Goal: Transaction & Acquisition: Purchase product/service

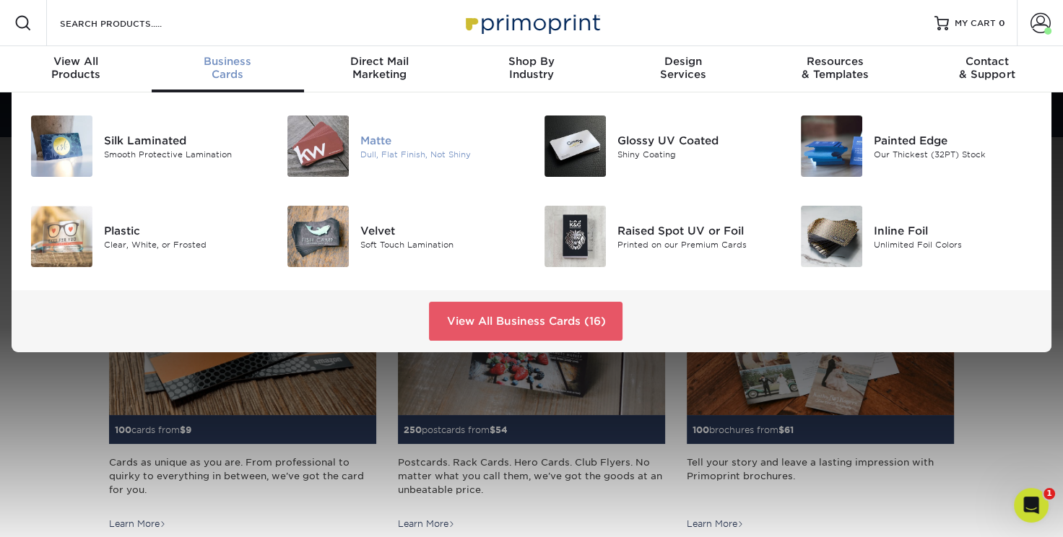
click at [391, 148] on div "Matte" at bounding box center [440, 140] width 160 height 16
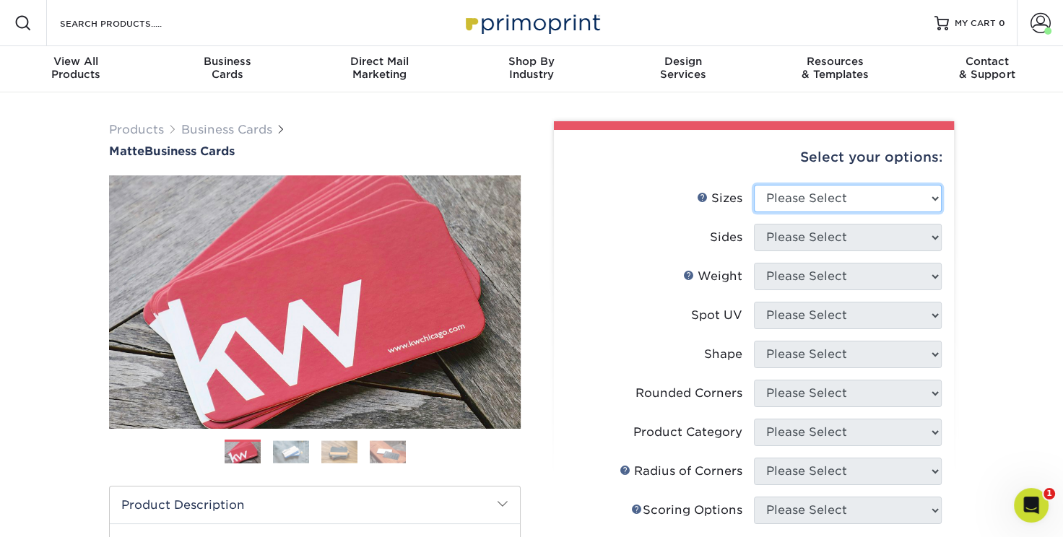
click at [815, 212] on select "Please Select 1.5" x 3.5" - Mini 1.75" x 3.5" - Mini 2" x 2" - Square 2" x 3" -…" at bounding box center [848, 198] width 188 height 27
select select "2.00x3.50"
click at [755, 212] on select "Please Select 1.5" x 3.5" - Mini 1.75" x 3.5" - Mini 2" x 2" - Square 2" x 3" -…" at bounding box center [848, 198] width 188 height 27
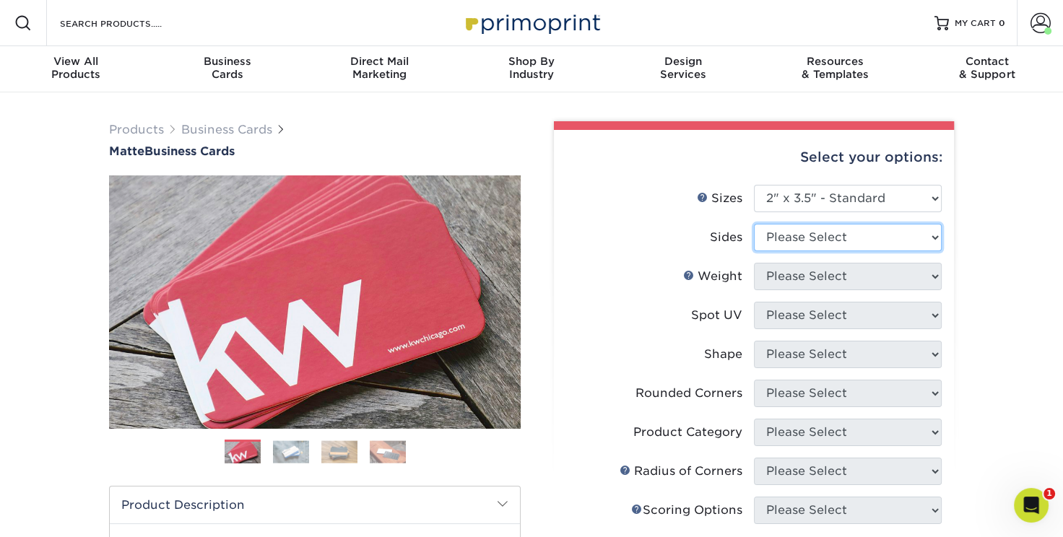
click at [801, 251] on select "Please Select Print Both Sides Print Front Only" at bounding box center [848, 237] width 188 height 27
select select "13abbda7-1d64-4f25-8bb2-c179b224825d"
click at [755, 251] on select "Please Select Print Both Sides Print Front Only" at bounding box center [848, 237] width 188 height 27
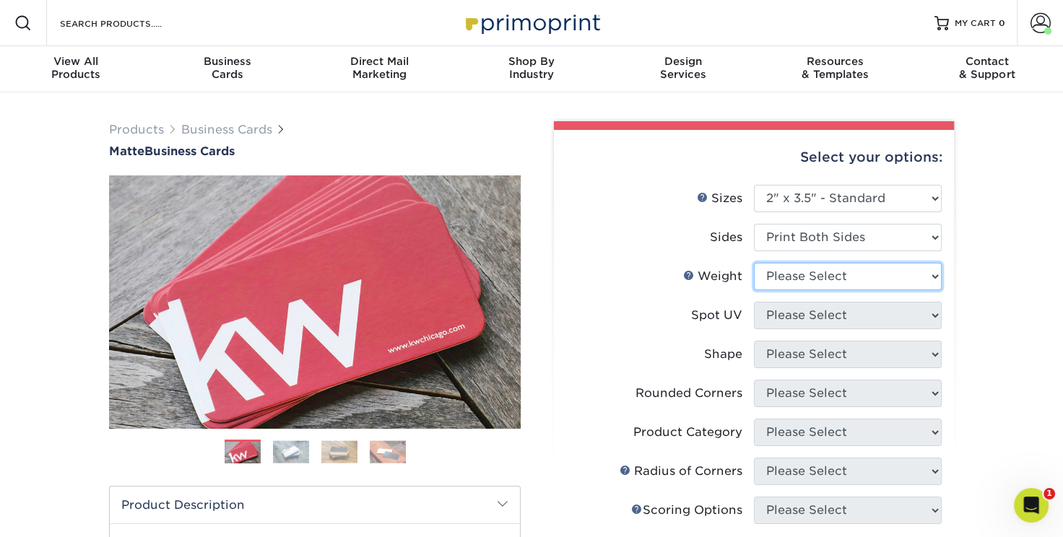
click at [799, 290] on select "Please Select 16PT 14PT" at bounding box center [848, 276] width 188 height 27
select select "16PT"
click at [755, 290] on select "Please Select 16PT 14PT" at bounding box center [848, 276] width 188 height 27
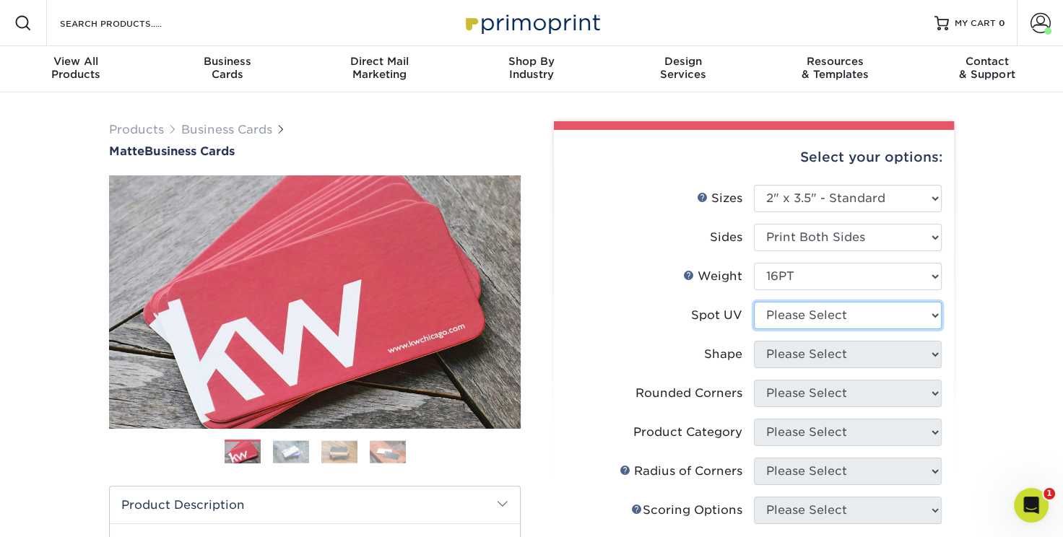
click at [803, 329] on select "Please Select No Spot UV Front and Back (Both Sides) Front Only Back Only" at bounding box center [848, 315] width 188 height 27
select select "3"
click at [755, 329] on select "Please Select No Spot UV Front and Back (Both Sides) Front Only Back Only" at bounding box center [848, 315] width 188 height 27
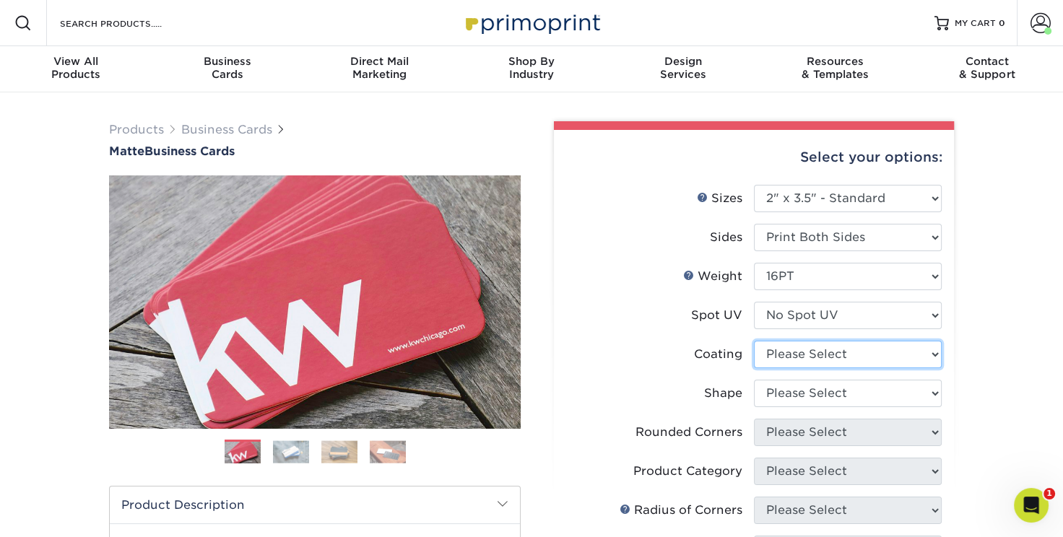
click at [810, 368] on select at bounding box center [848, 354] width 188 height 27
click at [755, 368] on select at bounding box center [848, 354] width 188 height 27
click at [810, 368] on select at bounding box center [848, 354] width 188 height 27
select select "121bb7b5-3b4d-429f-bd8d-bbf80e953313"
click at [755, 368] on select at bounding box center [848, 354] width 188 height 27
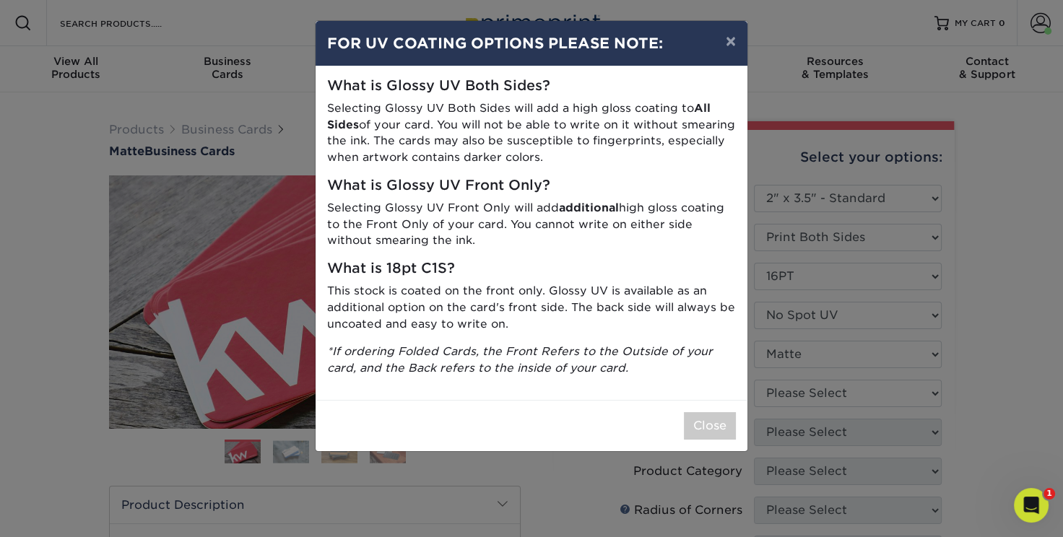
scroll to position [139, 0]
click at [708, 440] on button "Close" at bounding box center [710, 425] width 52 height 27
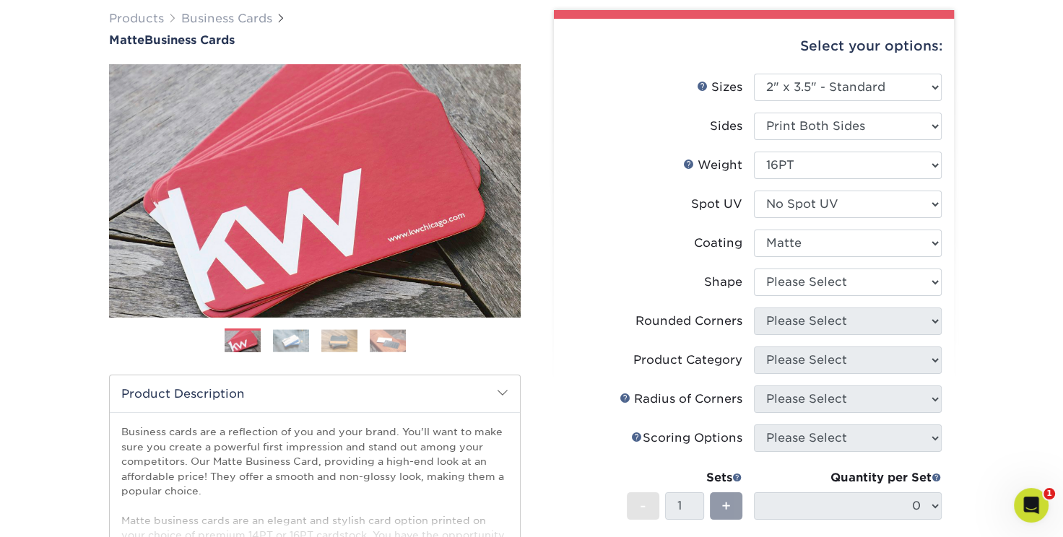
scroll to position [121, 0]
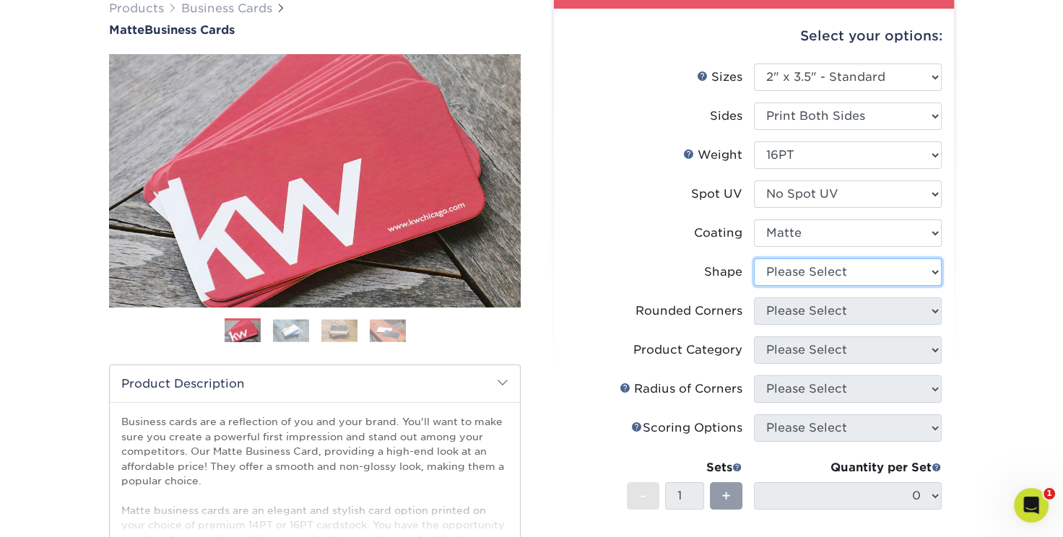
click at [802, 286] on select "Please Select Standard Oval" at bounding box center [848, 272] width 188 height 27
select select "standard"
click at [755, 286] on select "Please Select Standard Oval" at bounding box center [848, 272] width 188 height 27
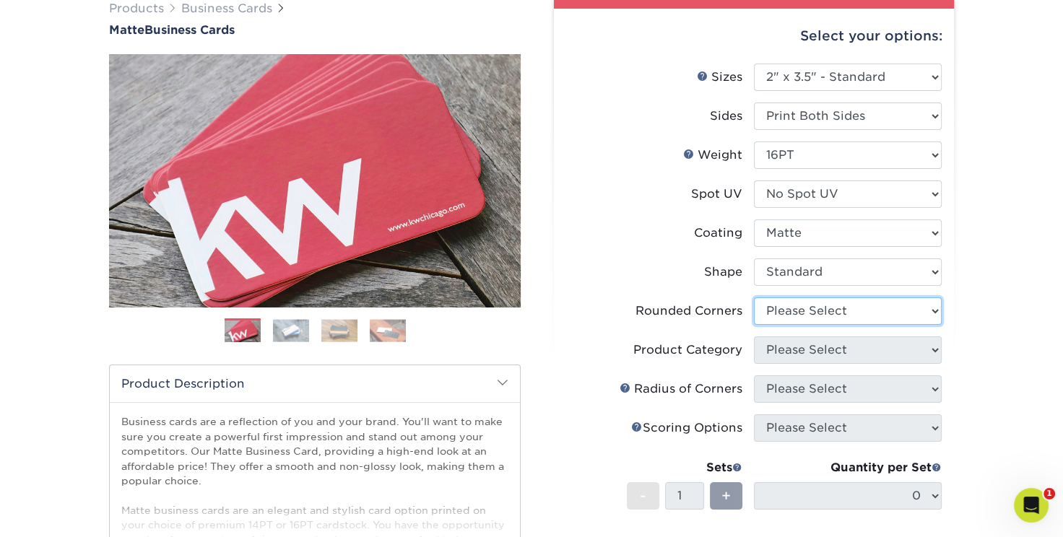
click at [808, 325] on select "Please Select Yes - Round 2 Corners Yes - Round 4 Corners No" at bounding box center [848, 311] width 188 height 27
select select "0"
click at [755, 325] on select "Please Select Yes - Round 2 Corners Yes - Round 4 Corners No" at bounding box center [848, 311] width 188 height 27
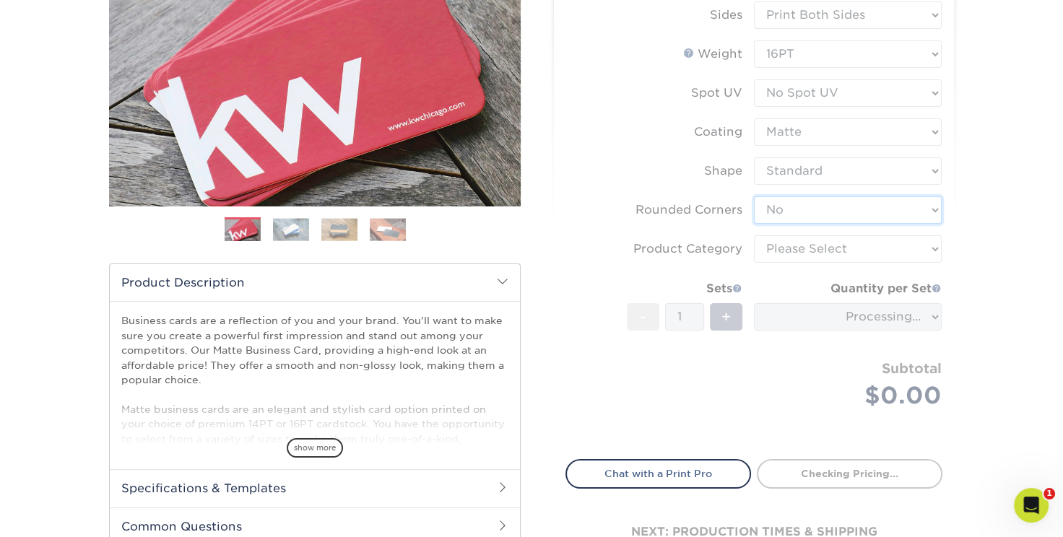
scroll to position [224, 0]
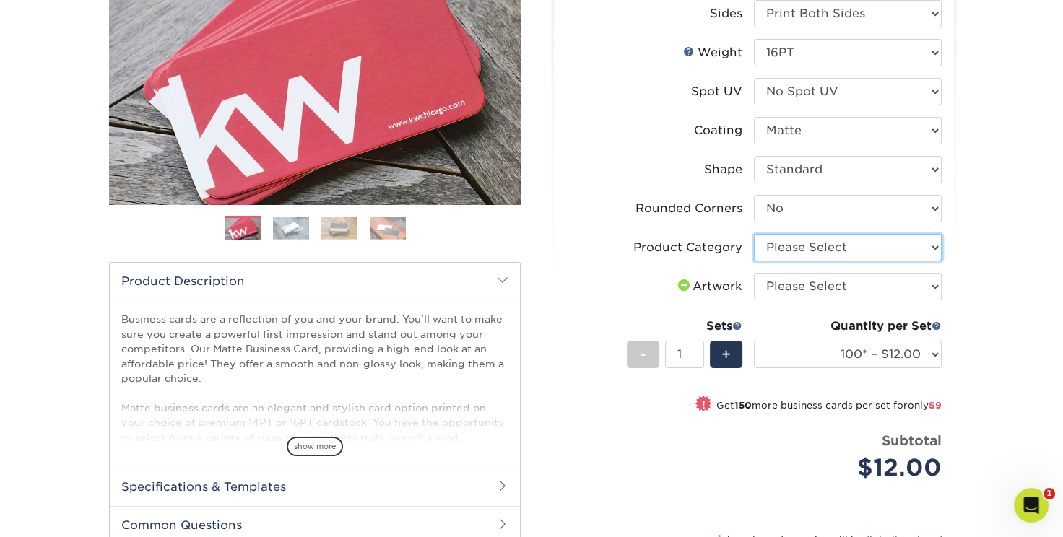
click at [783, 261] on select "Please Select Business Cards" at bounding box center [848, 247] width 188 height 27
select select "3b5148f1-0588-4f88-a218-97bcfdce65c1"
click at [755, 261] on select "Please Select Business Cards" at bounding box center [848, 247] width 188 height 27
click at [810, 300] on select "Please Select I will upload files I need a design - $100" at bounding box center [848, 286] width 188 height 27
select select "upload"
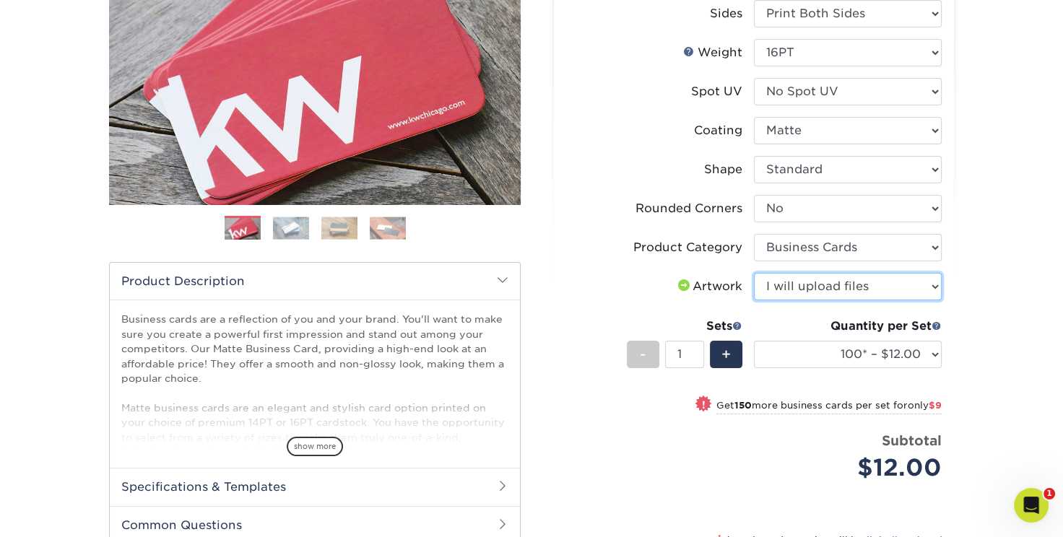
click at [755, 300] on select "Please Select I will upload files I need a design - $100" at bounding box center [848, 286] width 188 height 27
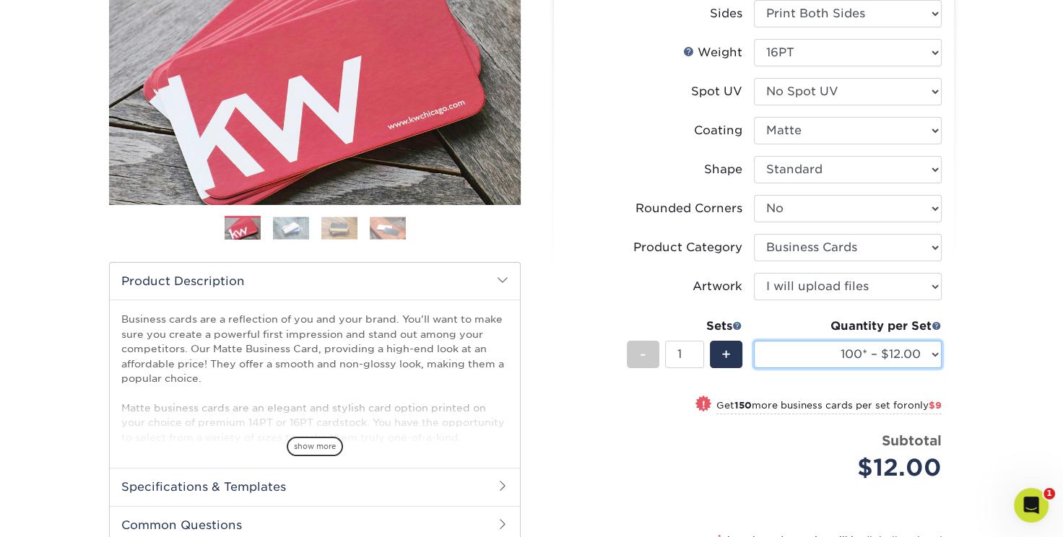
click at [843, 368] on select "100* – $12.00 250* – $21.00 500 – $42.00 1000 – $53.00 2500 – $95.00 5000 – $18…" at bounding box center [848, 354] width 188 height 27
select select "250* – $21.00"
click at [755, 368] on select "100* – $12.00 250* – $21.00 500 – $42.00 1000 – $53.00 2500 – $95.00 5000 – $18…" at bounding box center [848, 354] width 188 height 27
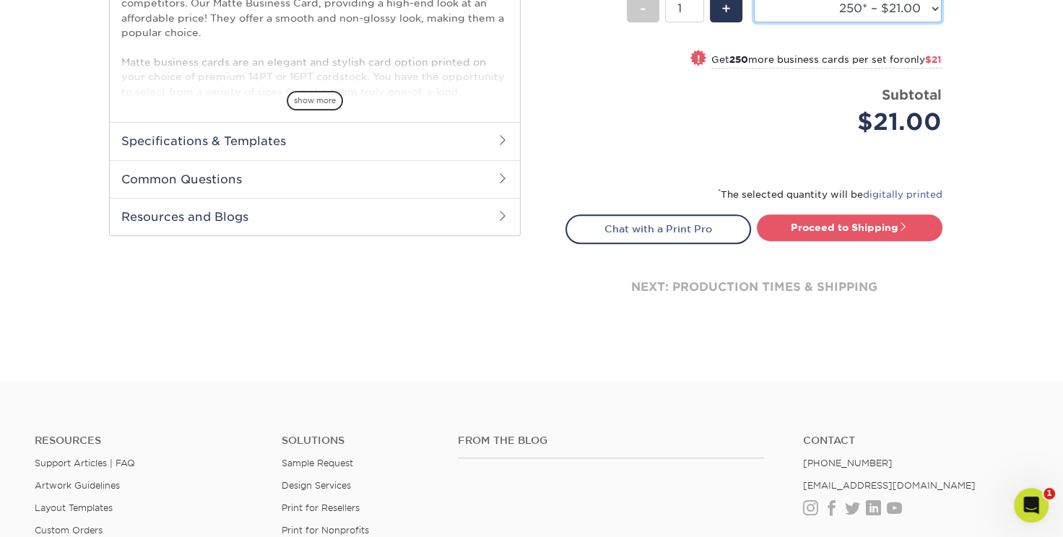
scroll to position [572, 0]
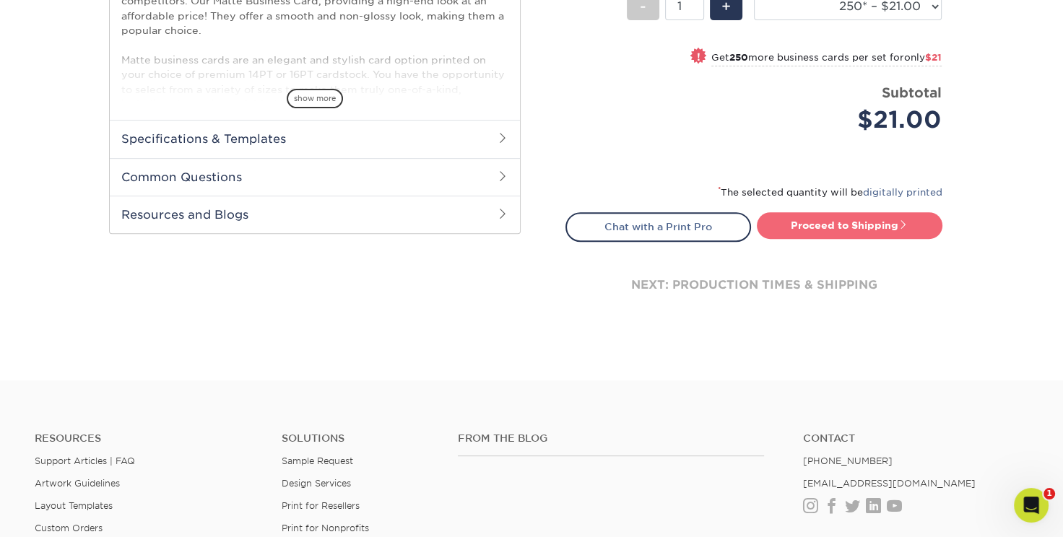
click at [836, 238] on link "Proceed to Shipping" at bounding box center [850, 225] width 186 height 26
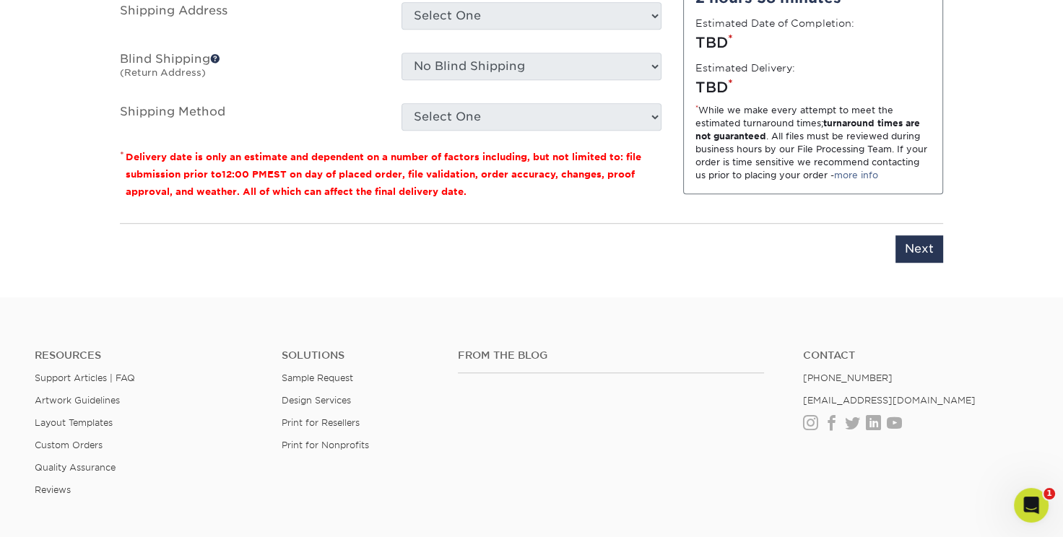
scroll to position [1048, 0]
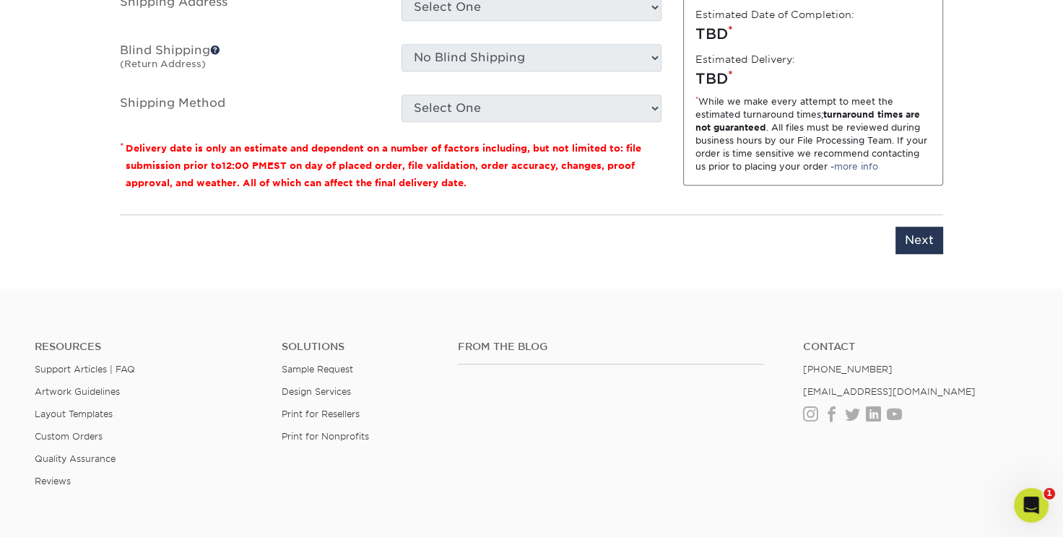
drag, startPoint x: 423, startPoint y: 85, endPoint x: 296, endPoint y: 90, distance: 126.5
type input "Bzcrds_CBowman"
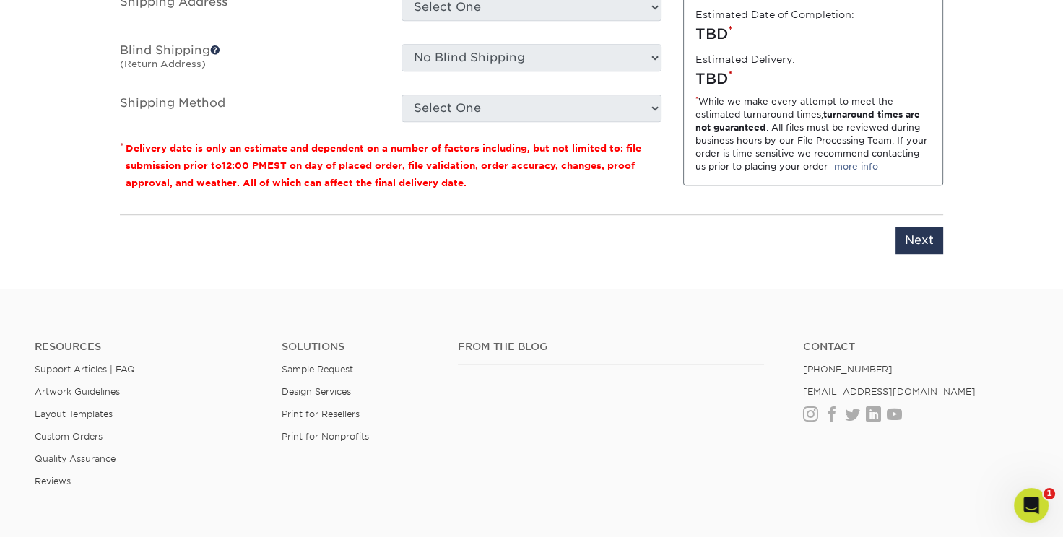
select select "23721297-b68b-4846-ba83-3171e6bd9d78"
click at [449, 21] on select "Select One ADV [PERSON_NAME] ARenihan [PERSON_NAME] AGS [PERSON_NAME] [PERSON_N…" at bounding box center [532, 6] width 260 height 27
select select "84924"
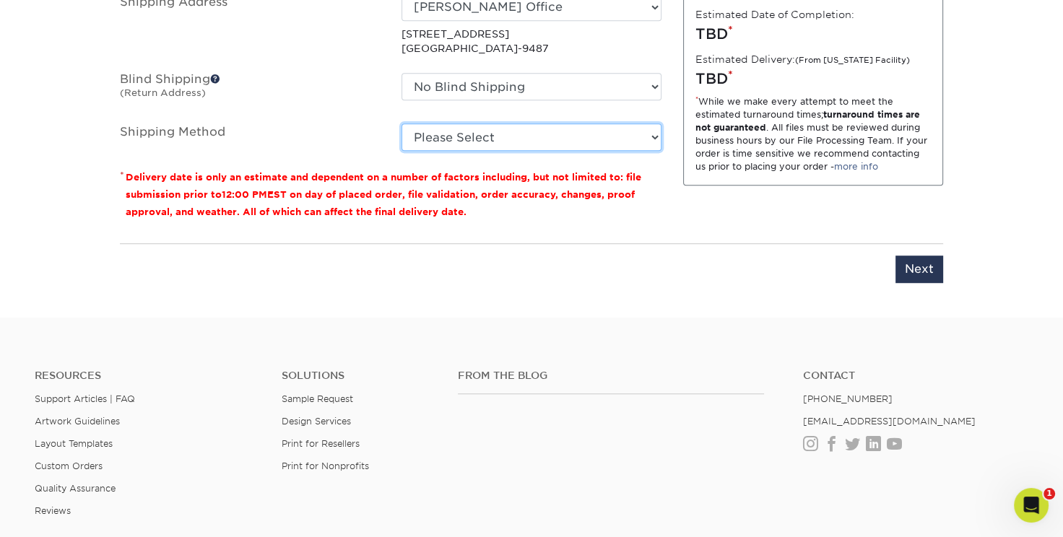
click at [492, 151] on select "Please Select Ground Shipping (+$7.84) 3 Day Shipping Service (+$15.33) 2 Day A…" at bounding box center [532, 137] width 260 height 27
select select "03"
click at [402, 151] on select "Please Select Ground Shipping (+$7.84) 3 Day Shipping Service (+$15.33) 2 Day A…" at bounding box center [532, 137] width 260 height 27
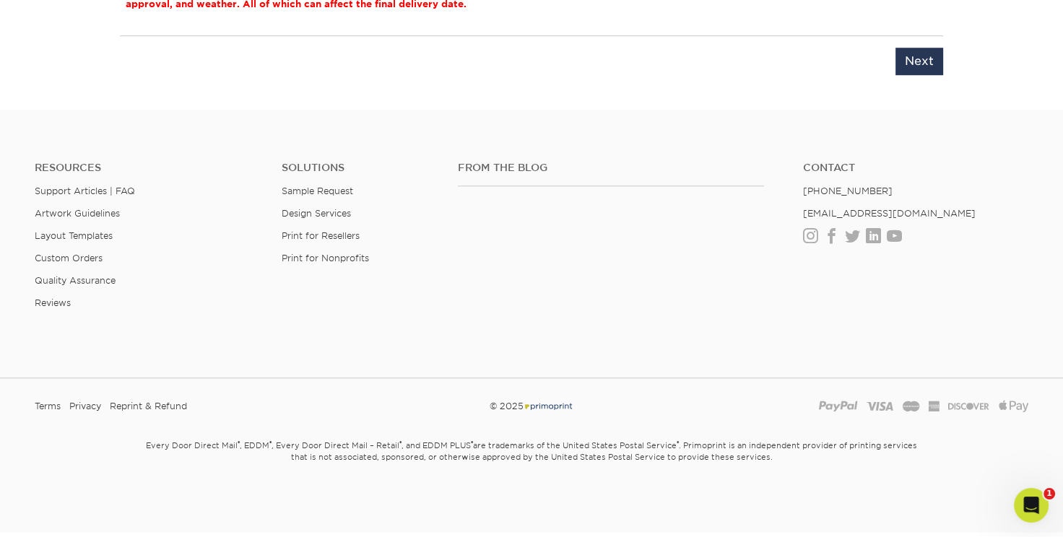
scroll to position [1259, 0]
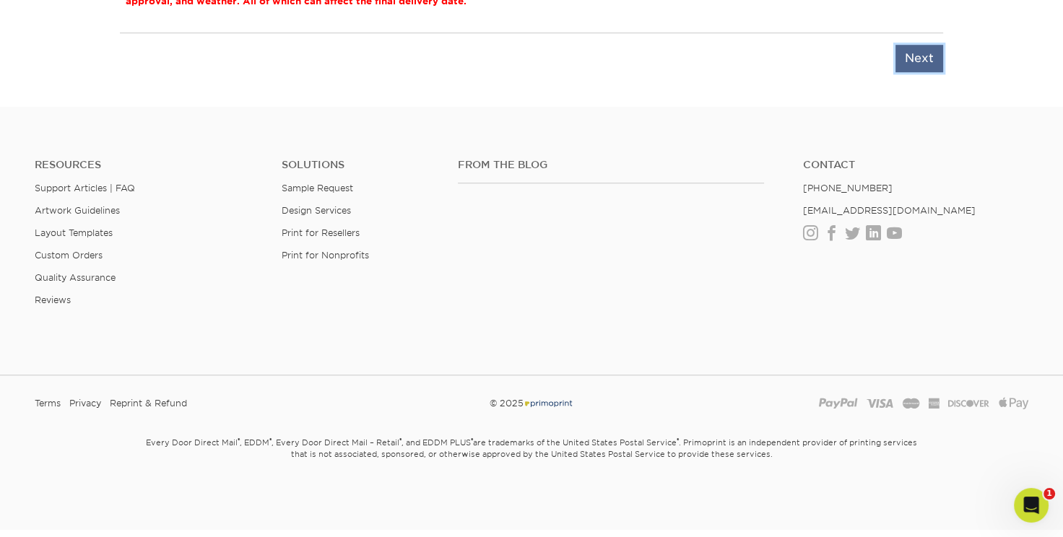
click at [927, 72] on input "Next" at bounding box center [920, 58] width 48 height 27
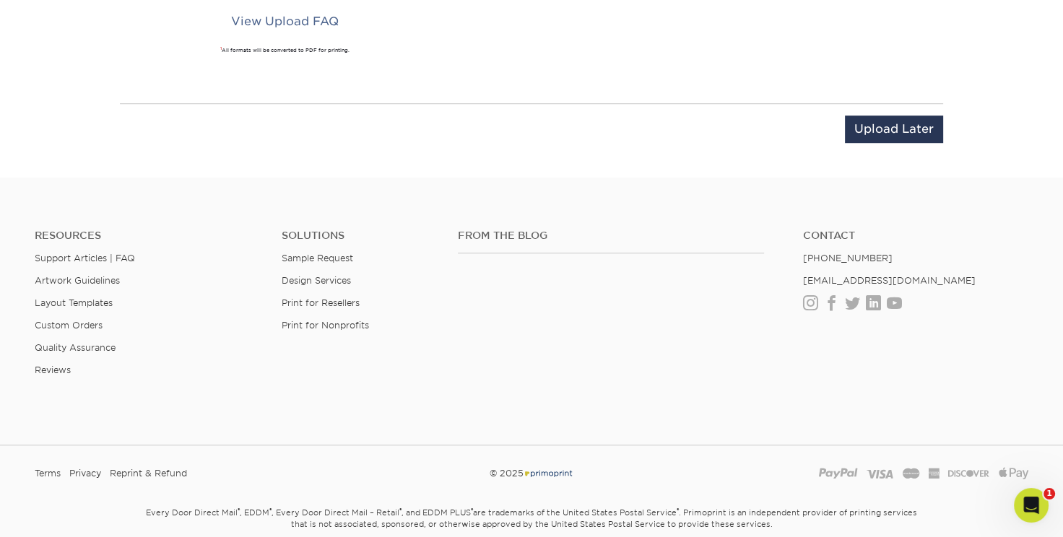
scroll to position [1145, 0]
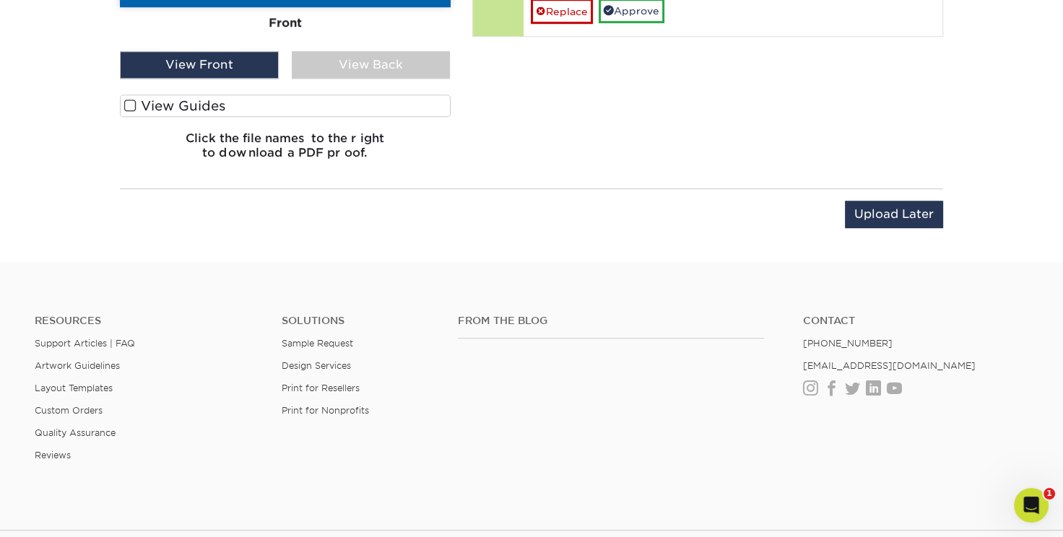
click at [350, 79] on div "View Back" at bounding box center [371, 64] width 159 height 27
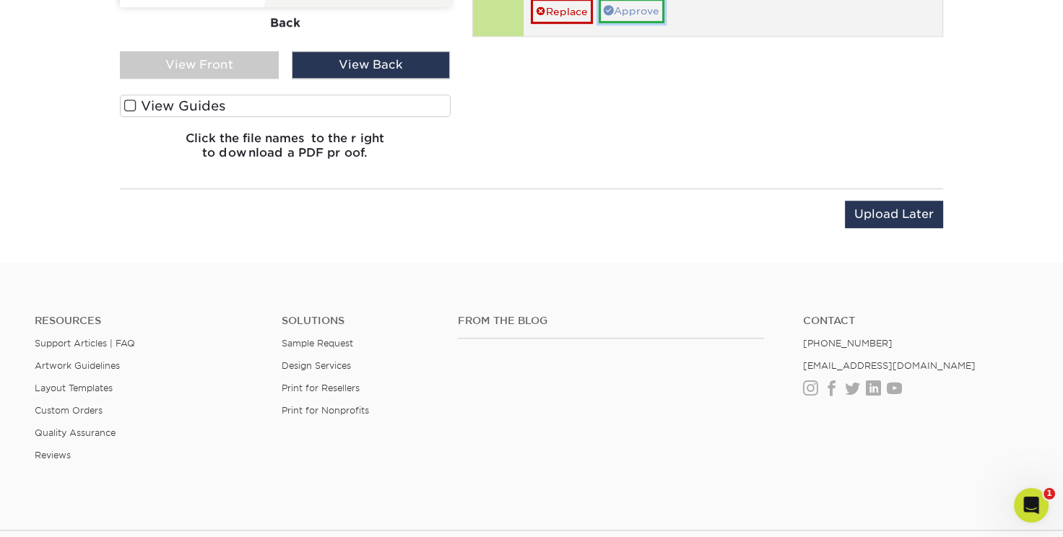
click at [654, 23] on link "Approve" at bounding box center [632, 11] width 66 height 25
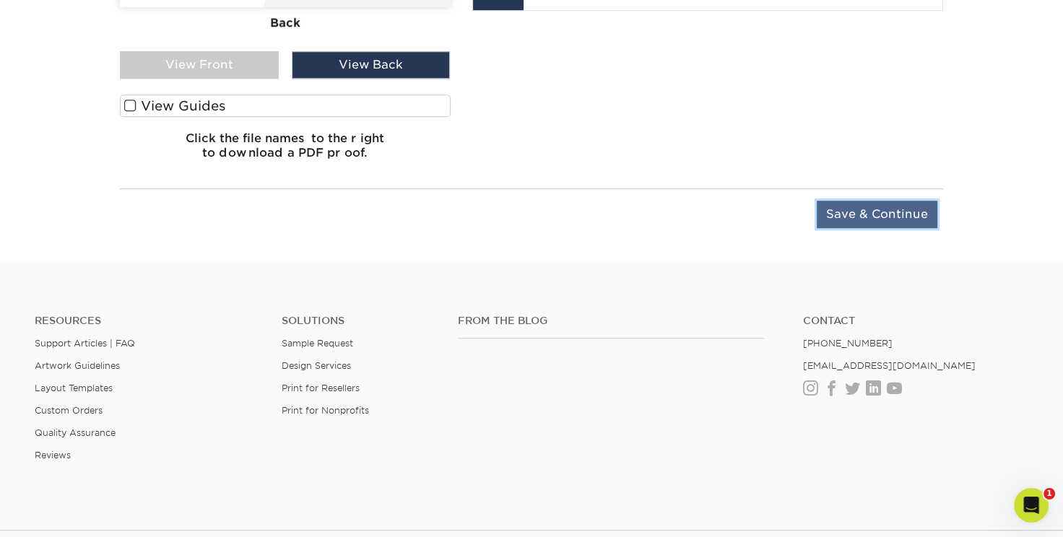
click at [883, 228] on input "Save & Continue" at bounding box center [877, 214] width 121 height 27
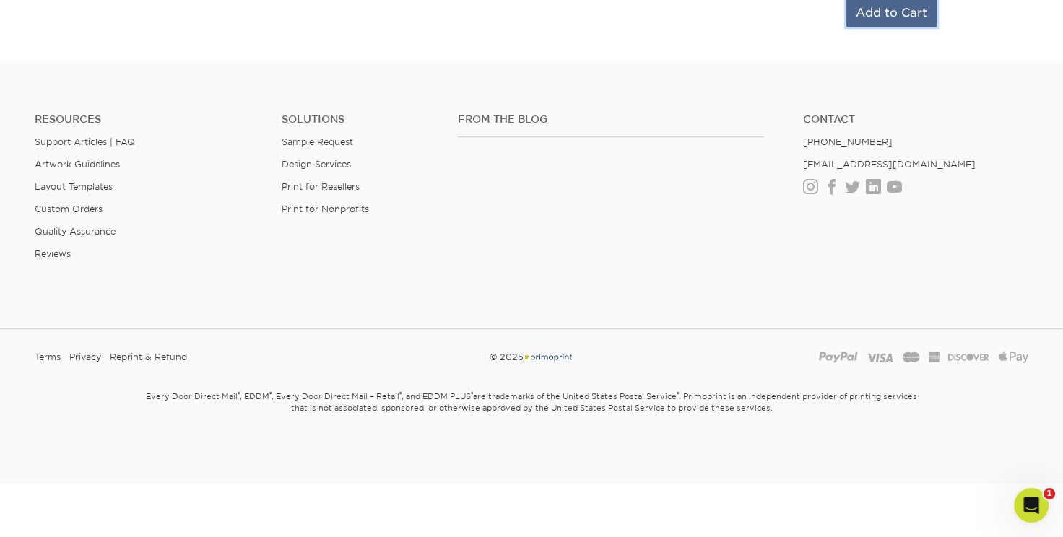
click at [899, 27] on input "Add to Cart" at bounding box center [891, 12] width 90 height 27
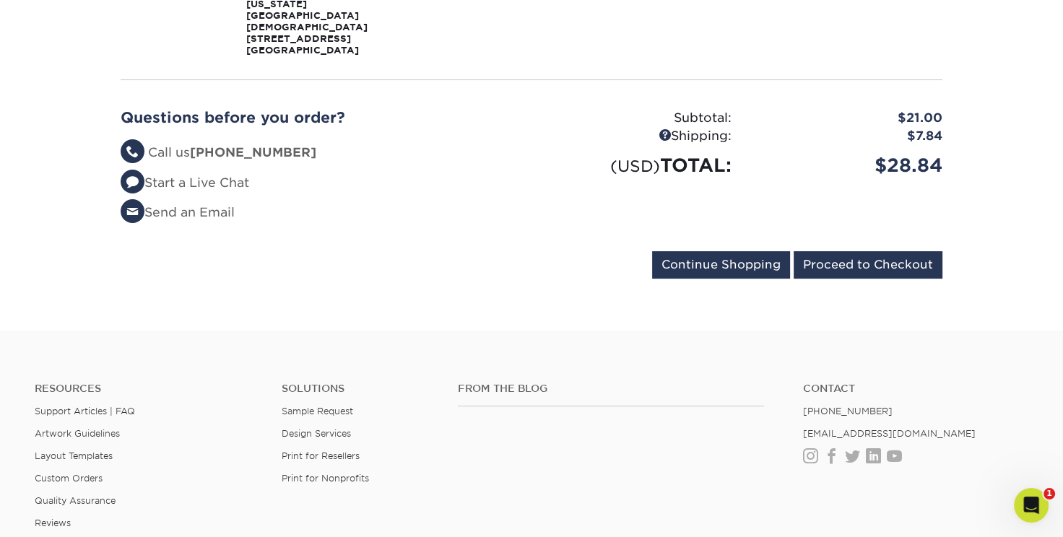
scroll to position [352, 0]
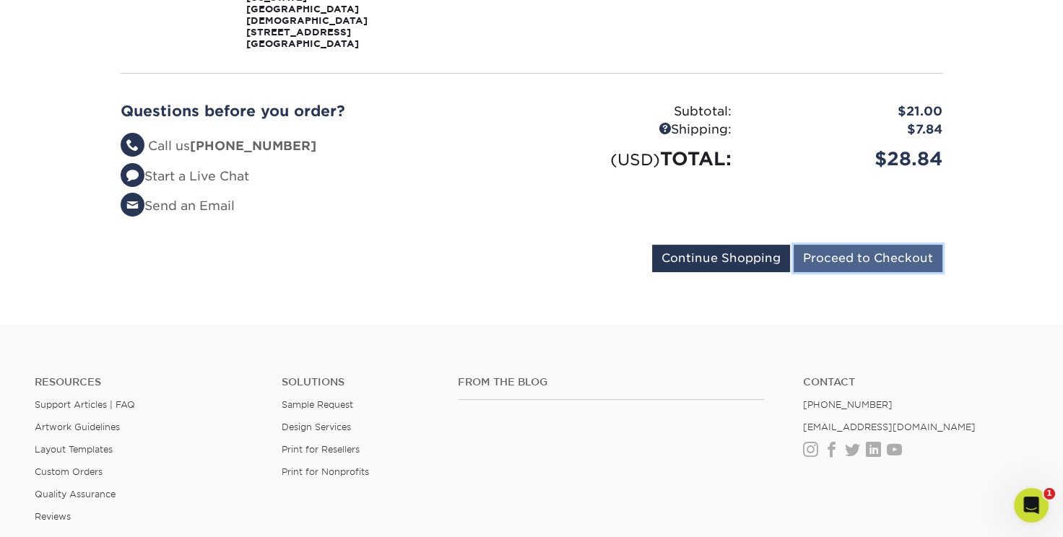
click at [796, 272] on input "Proceed to Checkout" at bounding box center [868, 258] width 149 height 27
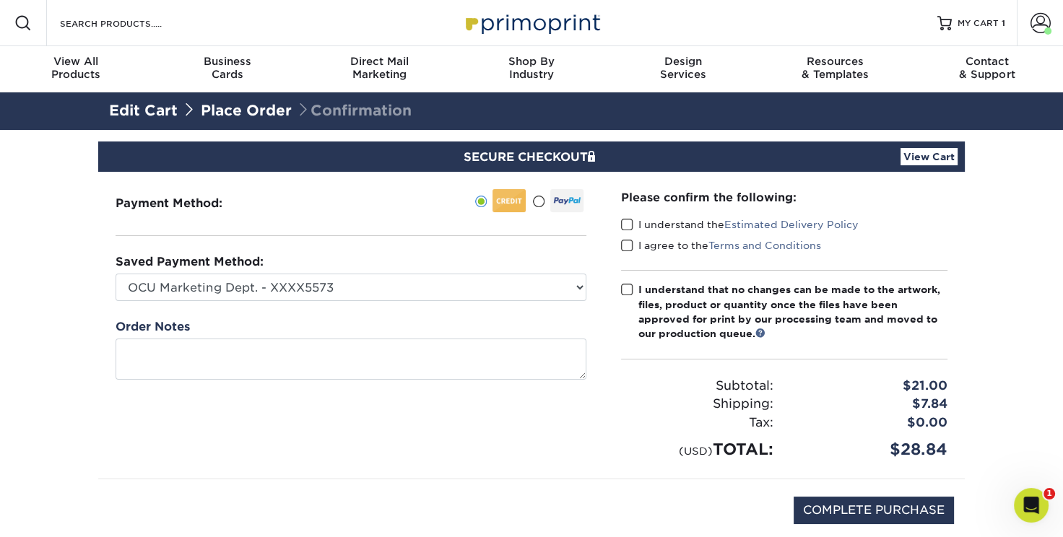
click at [627, 232] on span at bounding box center [627, 225] width 12 height 14
click at [0, 0] on input "I understand the Estimated Delivery Policy" at bounding box center [0, 0] width 0 height 0
click at [633, 253] on span at bounding box center [627, 246] width 12 height 14
click at [0, 0] on input "I agree to the Terms and Conditions" at bounding box center [0, 0] width 0 height 0
click at [631, 297] on span at bounding box center [627, 290] width 12 height 14
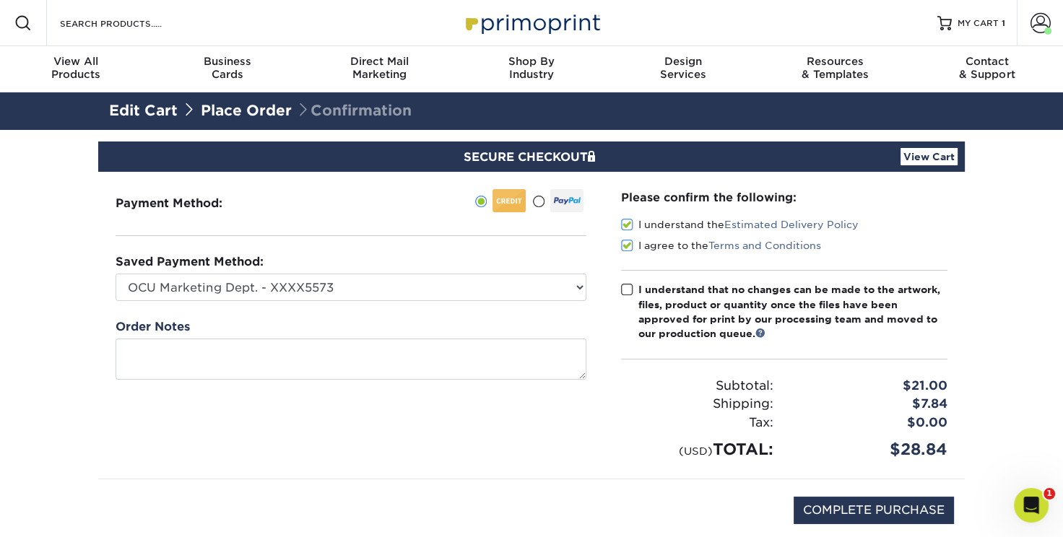
click at [0, 0] on input "I understand that no changes can be made to the artwork, files, product or quan…" at bounding box center [0, 0] width 0 height 0
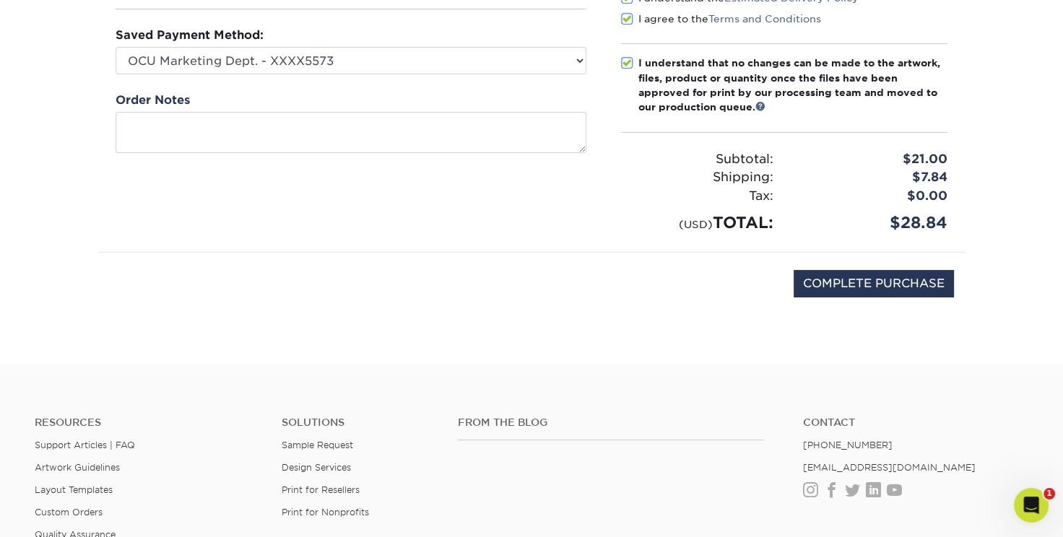
scroll to position [229, 0]
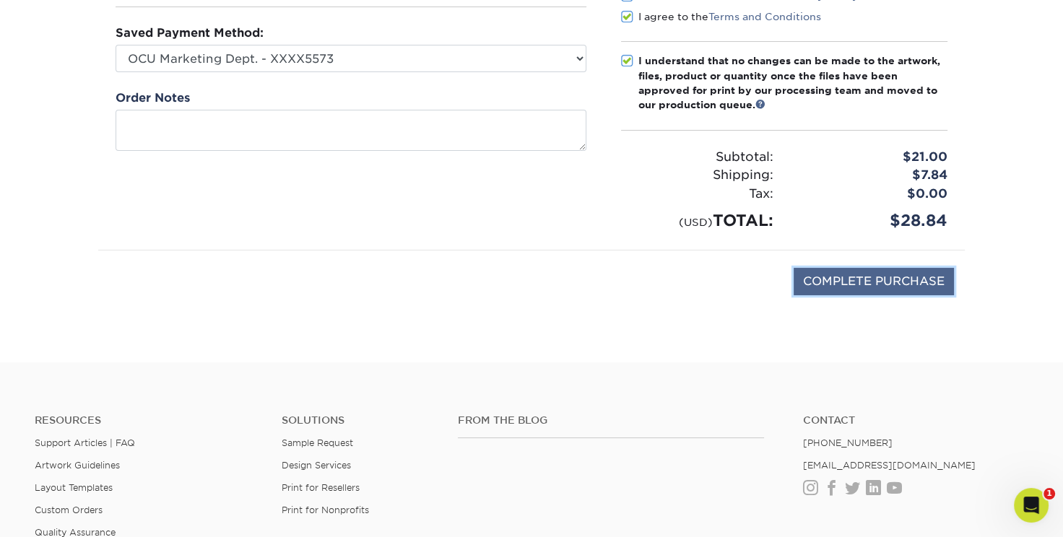
click at [794, 295] on input "COMPLETE PURCHASE" at bounding box center [874, 281] width 160 height 27
type input "PROCESSING, PLEASE WAIT..."
